Goal: Transaction & Acquisition: Purchase product/service

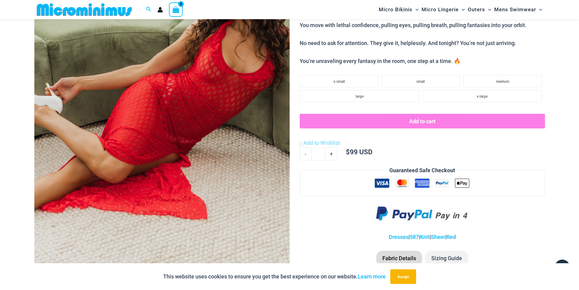
scroll to position [299, 0]
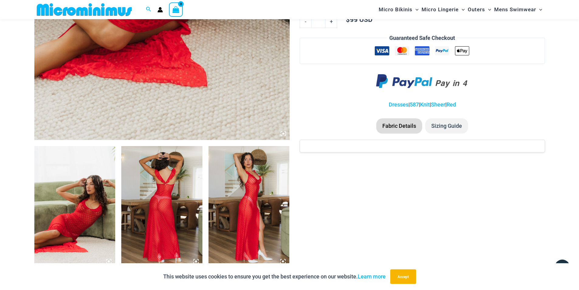
click at [90, 210] on img at bounding box center [74, 207] width 81 height 122
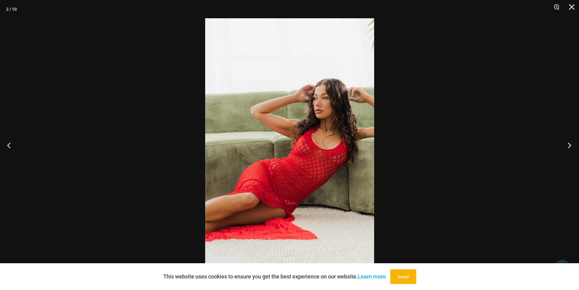
click at [568, 146] on button "Next" at bounding box center [567, 145] width 23 height 30
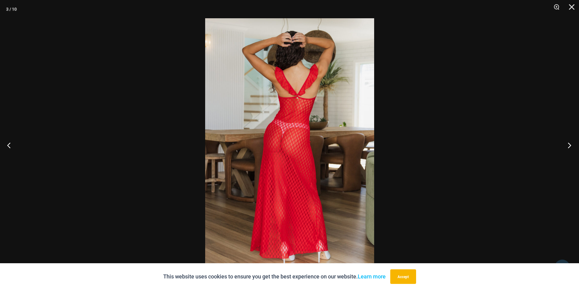
click at [568, 146] on button "Next" at bounding box center [567, 145] width 23 height 30
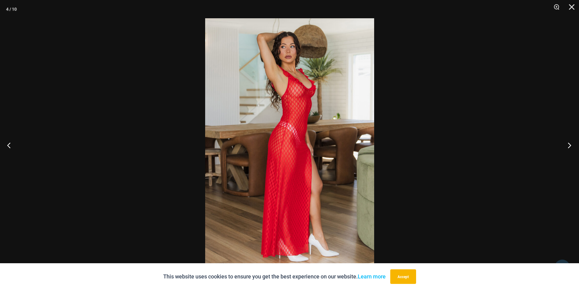
click at [568, 146] on button "Next" at bounding box center [567, 145] width 23 height 30
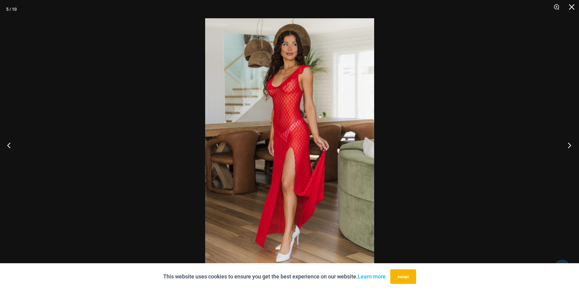
click at [568, 146] on button "Next" at bounding box center [567, 145] width 23 height 30
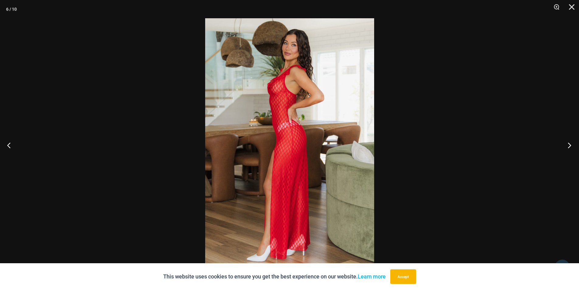
click at [568, 146] on button "Next" at bounding box center [567, 145] width 23 height 30
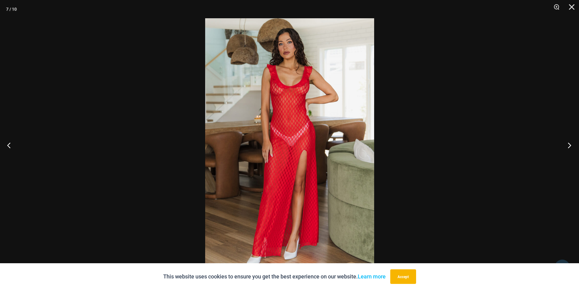
click at [568, 146] on button "Next" at bounding box center [567, 145] width 23 height 30
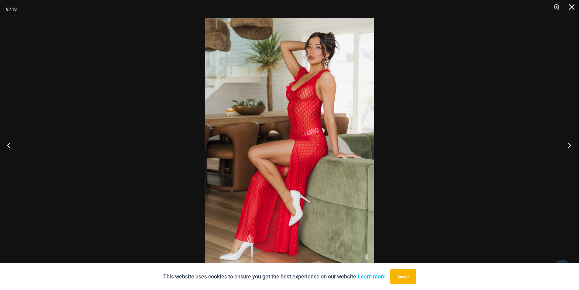
click at [568, 146] on button "Next" at bounding box center [567, 145] width 23 height 30
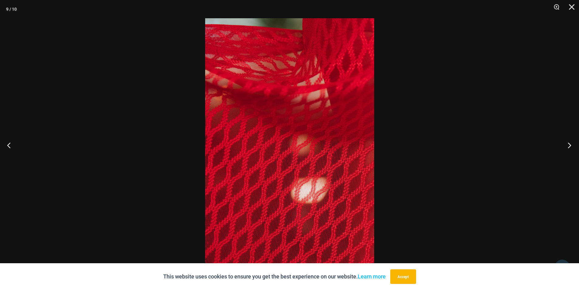
click at [568, 146] on button "Next" at bounding box center [567, 145] width 23 height 30
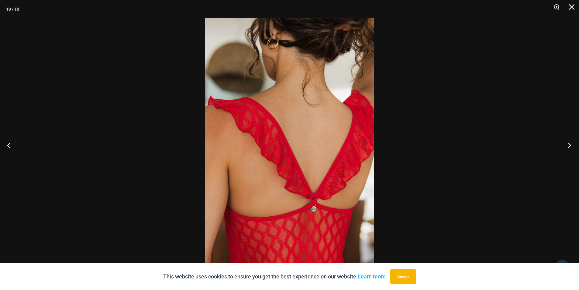
click at [568, 146] on button "Next" at bounding box center [567, 145] width 23 height 30
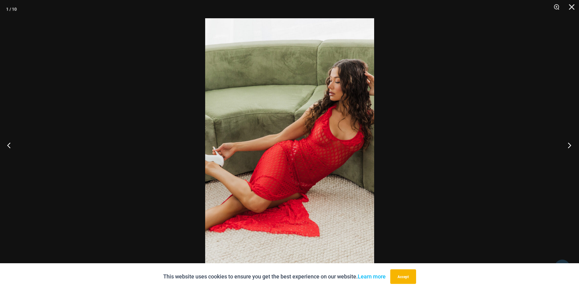
click at [568, 146] on button "Next" at bounding box center [567, 145] width 23 height 30
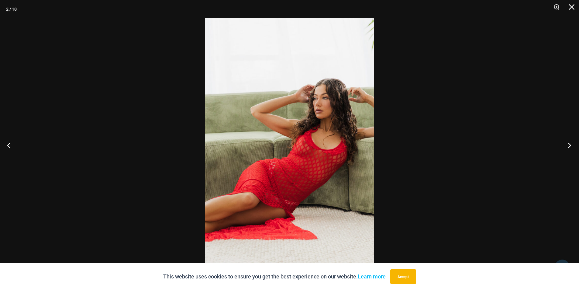
click at [568, 146] on button "Next" at bounding box center [567, 145] width 23 height 30
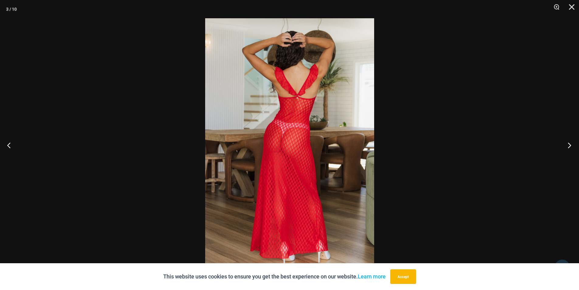
click at [568, 146] on button "Next" at bounding box center [567, 145] width 23 height 30
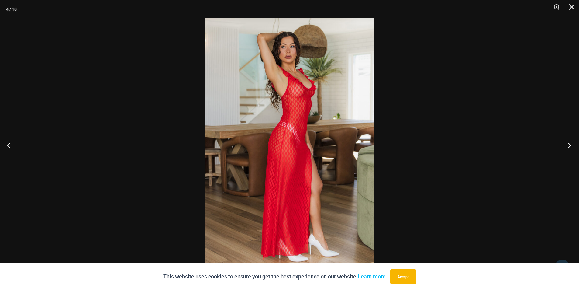
click at [568, 146] on button "Next" at bounding box center [567, 145] width 23 height 30
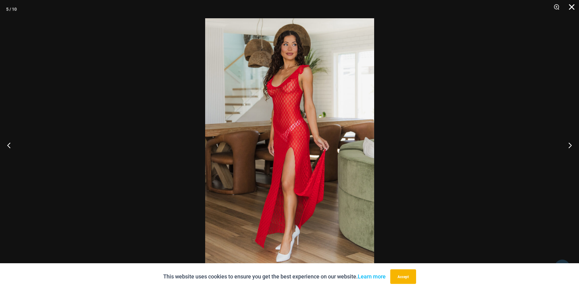
click at [571, 5] on button "Close" at bounding box center [569, 9] width 15 height 18
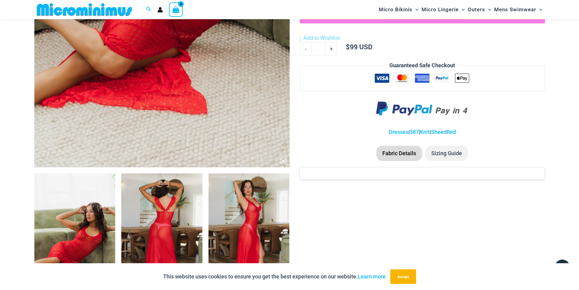
scroll to position [147, 0]
